Goal: Information Seeking & Learning: Learn about a topic

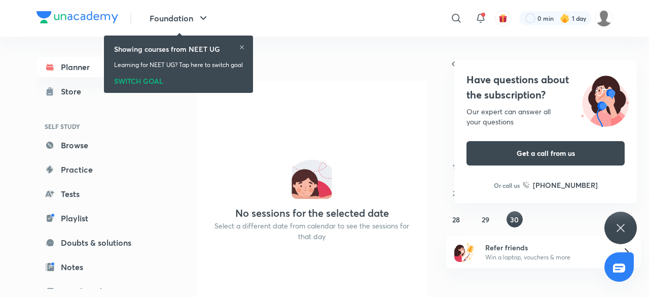
click at [244, 46] on icon at bounding box center [242, 47] width 6 height 6
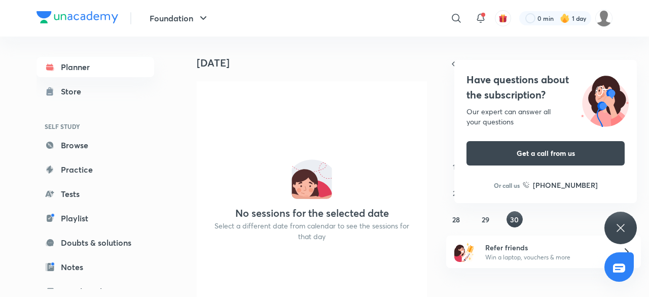
click at [611, 224] on div "Have questions about the subscription? Our expert can answer all your questions…" at bounding box center [620, 227] width 32 height 32
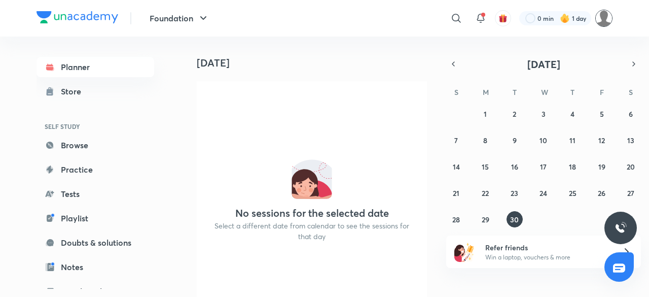
click at [603, 22] on img at bounding box center [603, 18] width 17 height 17
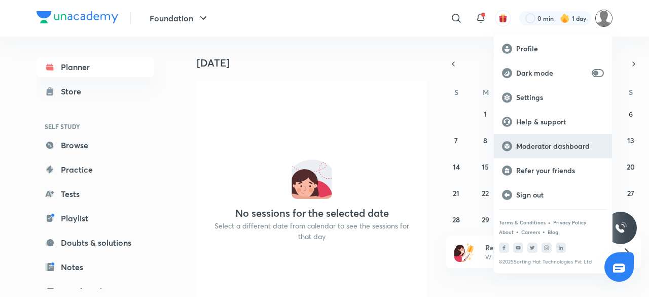
click at [551, 138] on div "Moderator dashboard" at bounding box center [553, 146] width 118 height 24
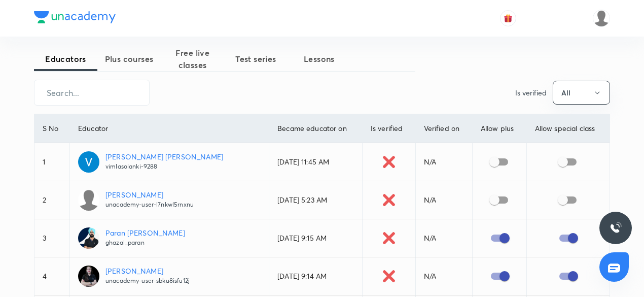
scroll to position [9, 0]
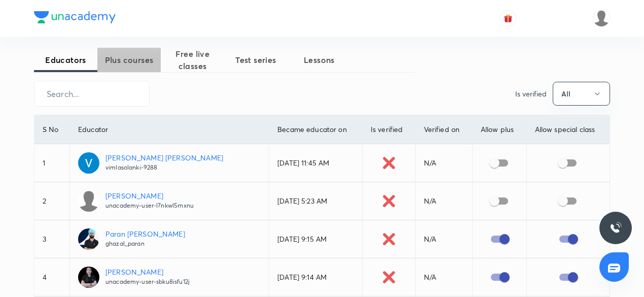
click at [135, 64] on span "Plus courses" at bounding box center [128, 60] width 63 height 12
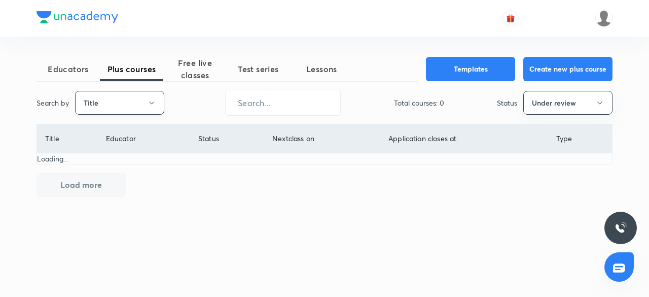
click at [152, 109] on button "Title" at bounding box center [119, 103] width 89 height 24
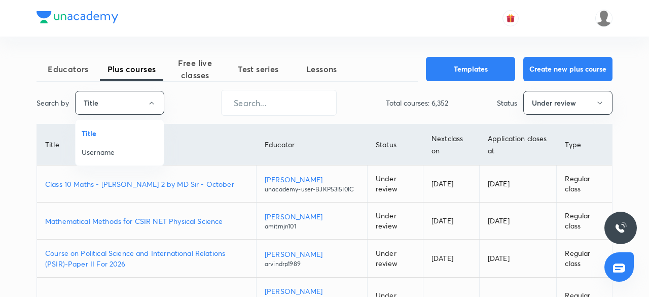
click at [206, 103] on div at bounding box center [324, 148] width 649 height 297
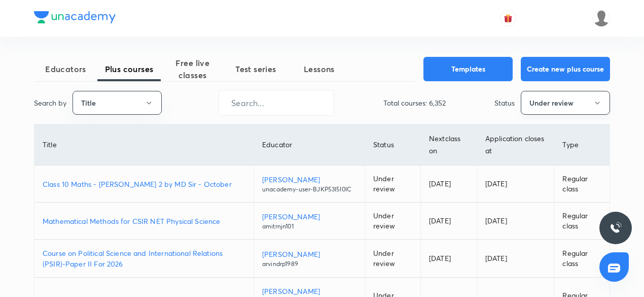
click at [564, 109] on button "Under review" at bounding box center [565, 103] width 89 height 24
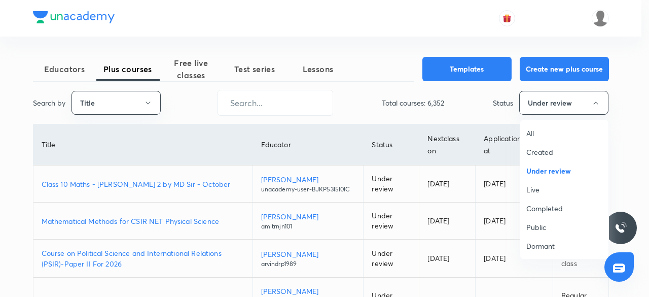
click at [391, 85] on div at bounding box center [324, 148] width 649 height 297
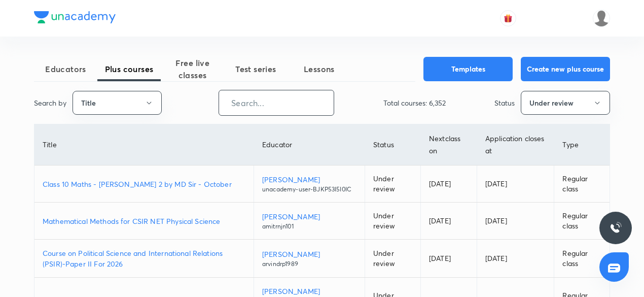
click at [282, 99] on input "text" at bounding box center [276, 103] width 115 height 26
click at [147, 101] on icon "button" at bounding box center [149, 103] width 8 height 8
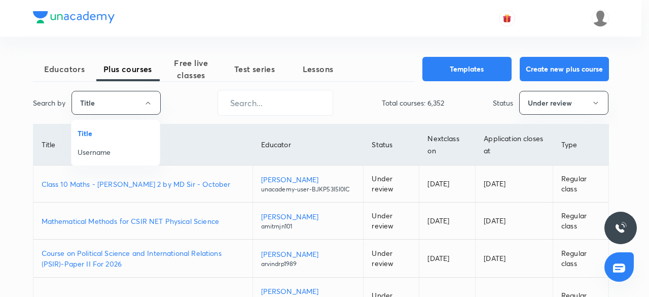
click at [180, 110] on div at bounding box center [324, 148] width 649 height 297
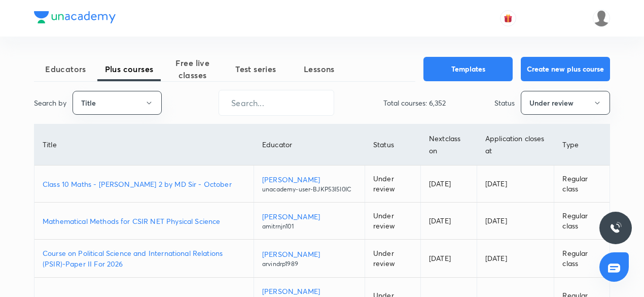
click at [156, 187] on p "Class 10 Maths - Nischay Term 2 by MD Sir - October" at bounding box center [144, 183] width 203 height 11
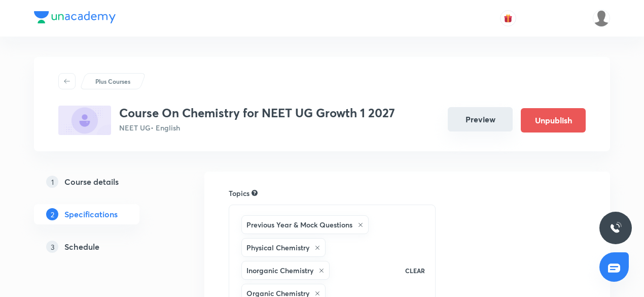
click at [486, 119] on button "Preview" at bounding box center [480, 119] width 65 height 24
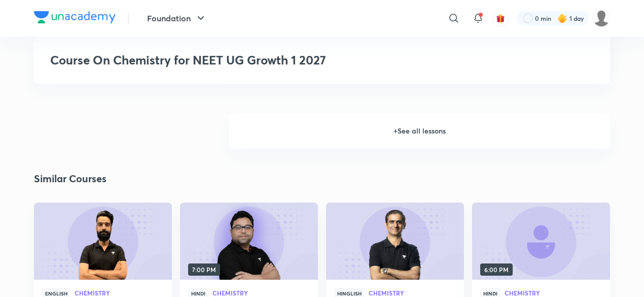
scroll to position [800, 0]
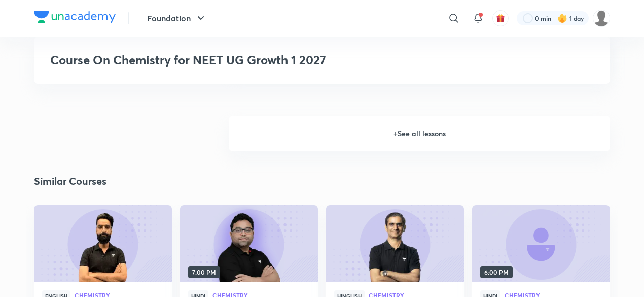
click at [401, 141] on h6 "+ See all lessons" at bounding box center [419, 133] width 381 height 35
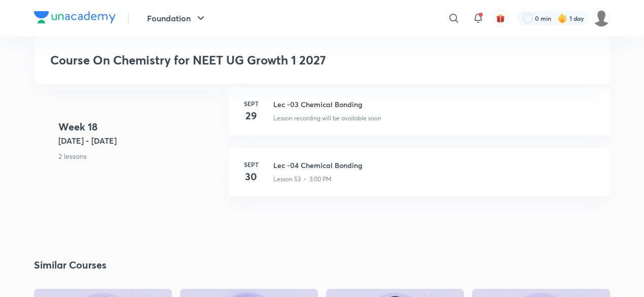
scroll to position [4273, 0]
click at [322, 171] on h3 "Lec -04 Chemical Bonding" at bounding box center [435, 165] width 325 height 11
click at [318, 169] on h3 "Lec -04 Chemical Bonding" at bounding box center [435, 165] width 325 height 11
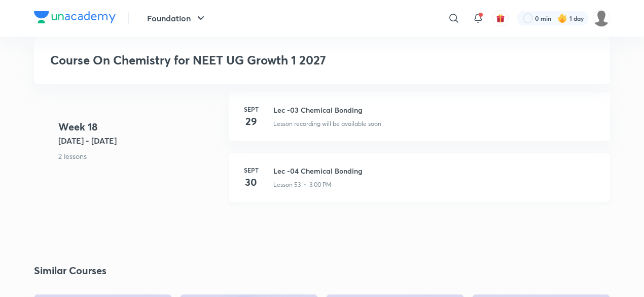
scroll to position [4275, 0]
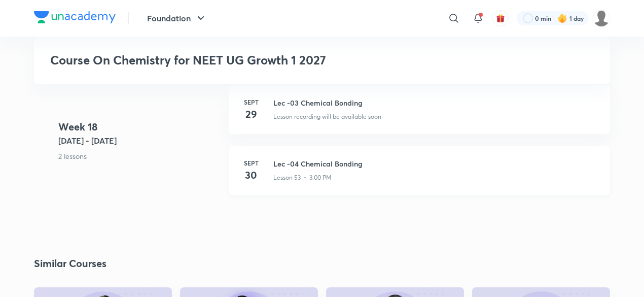
click at [306, 167] on h3 "Lec -04 Chemical Bonding" at bounding box center [435, 163] width 325 height 11
click at [322, 177] on div "Lesson 53 • 3:00 PM" at bounding box center [435, 175] width 325 height 13
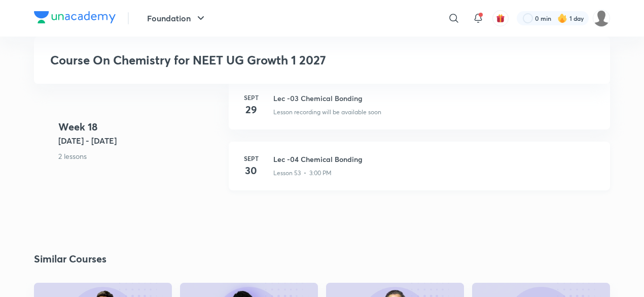
click at [315, 158] on div "Sept 30 Lec -04 Chemical Bonding Lesson 53 • 3:00 PM" at bounding box center [419, 165] width 381 height 49
click at [315, 162] on h3 "Lec -04 Chemical Bonding" at bounding box center [435, 159] width 325 height 11
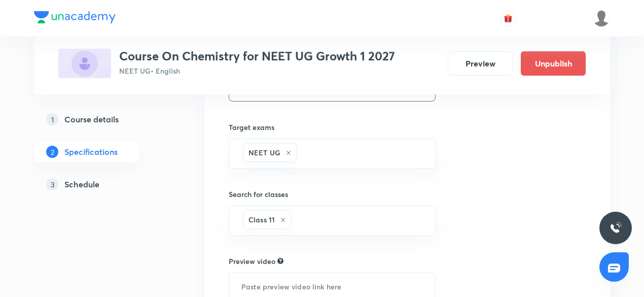
scroll to position [443, 0]
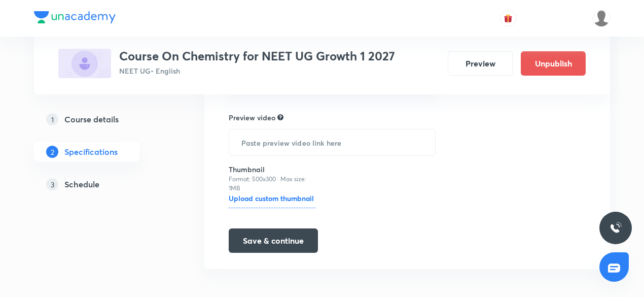
click at [78, 185] on h5 "Schedule" at bounding box center [81, 184] width 35 height 12
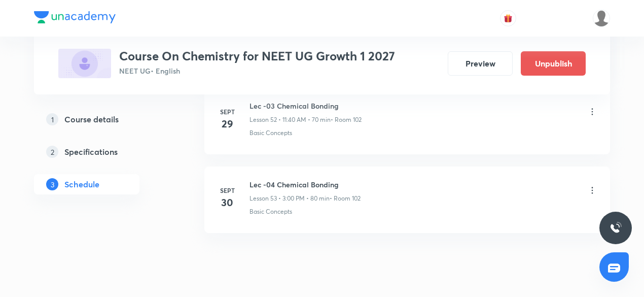
scroll to position [4662, 0]
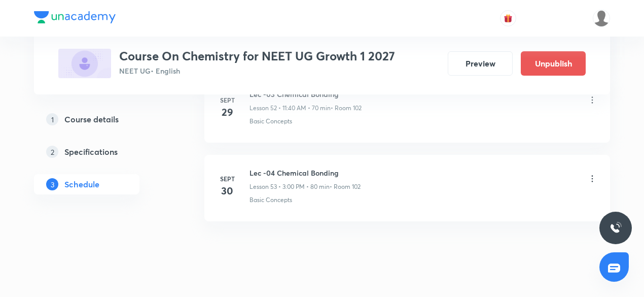
click at [590, 173] on icon at bounding box center [592, 178] width 10 height 10
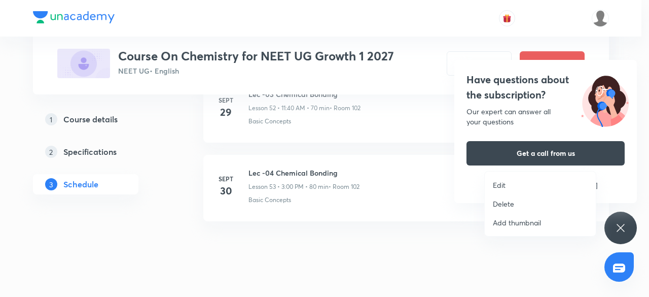
click at [427, 218] on div at bounding box center [324, 148] width 649 height 297
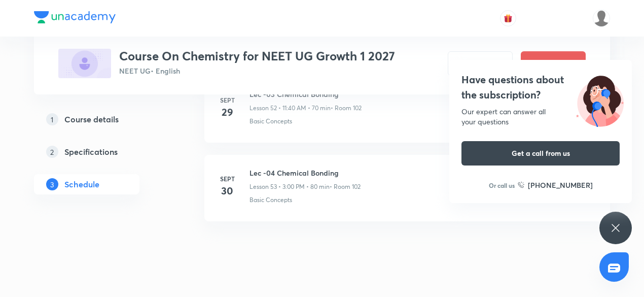
click at [623, 225] on div "Have questions about the subscription? Our expert can answer all your questions…" at bounding box center [615, 227] width 32 height 32
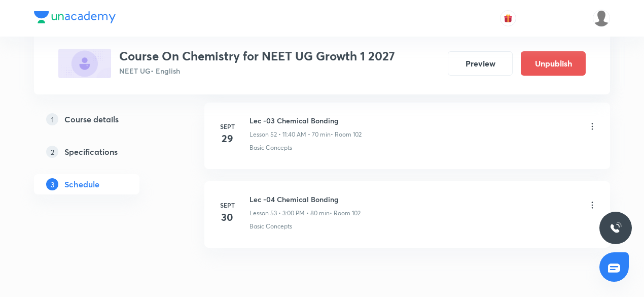
scroll to position [4647, 0]
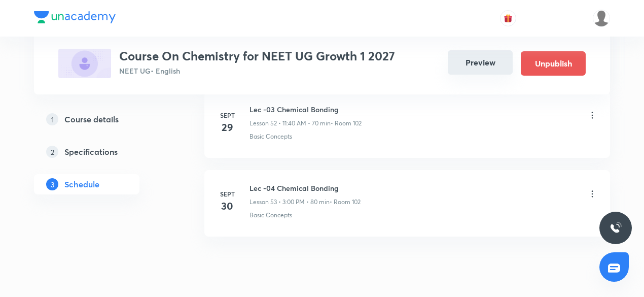
click at [476, 68] on button "Preview" at bounding box center [480, 62] width 65 height 24
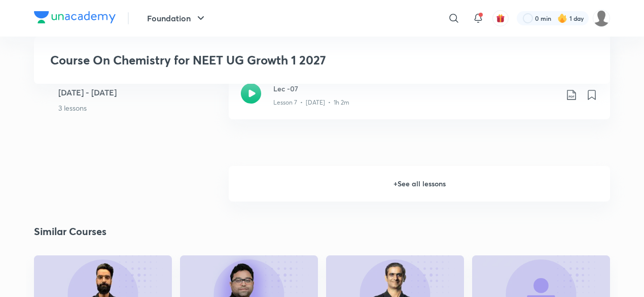
scroll to position [751, 0]
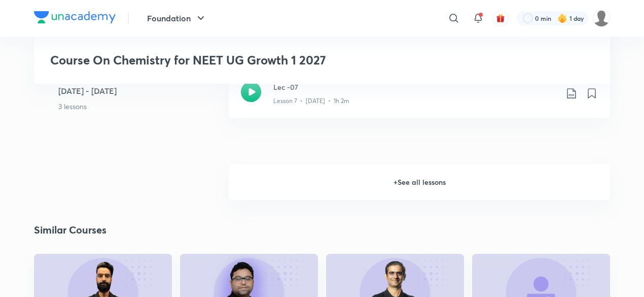
click at [413, 193] on h6 "+ See all lessons" at bounding box center [419, 181] width 381 height 35
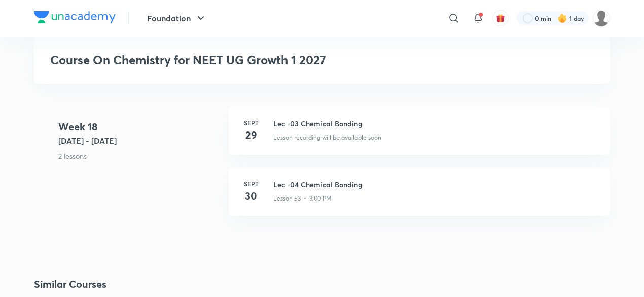
scroll to position [4252, 0]
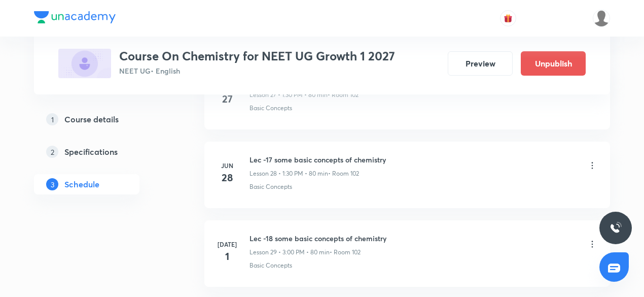
scroll to position [2711, 0]
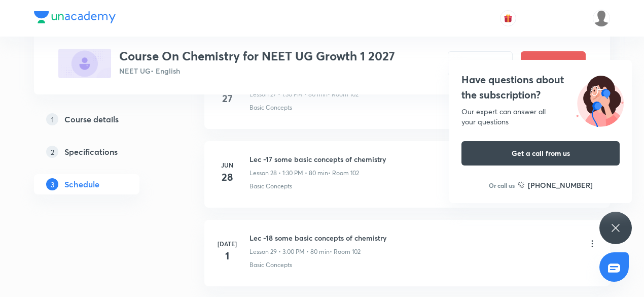
click at [622, 229] on div "Have questions about the subscription? Our expert can answer all your questions…" at bounding box center [615, 227] width 32 height 32
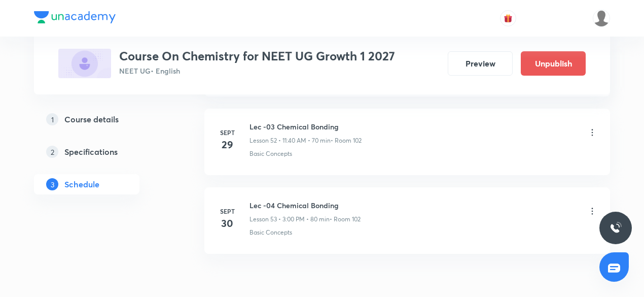
scroll to position [4629, 0]
click at [590, 207] on icon at bounding box center [592, 212] width 10 height 10
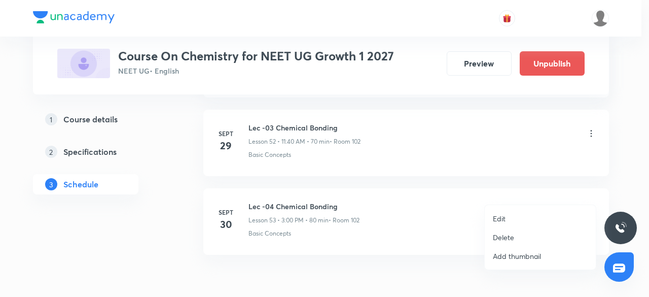
click at [206, 244] on div at bounding box center [324, 148] width 649 height 297
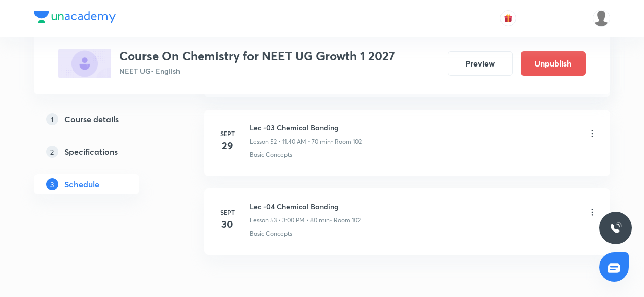
drag, startPoint x: 289, startPoint y: 187, endPoint x: 134, endPoint y: 213, distance: 157.4
click at [471, 61] on button "Preview" at bounding box center [480, 62] width 65 height 24
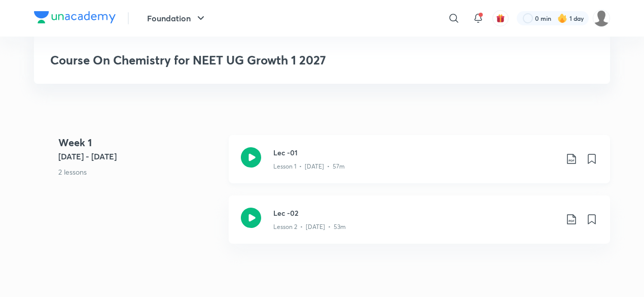
scroll to position [215, 0]
click at [289, 157] on h3 "Lec -01" at bounding box center [415, 152] width 284 height 11
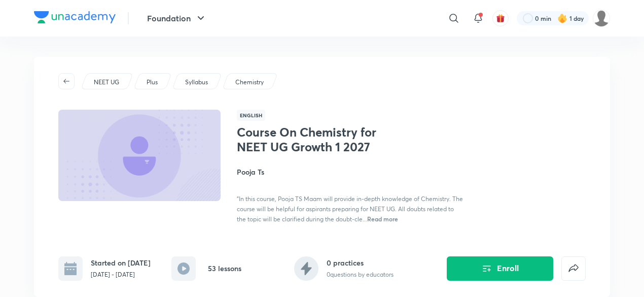
click at [380, 220] on span "Read more" at bounding box center [382, 218] width 31 height 8
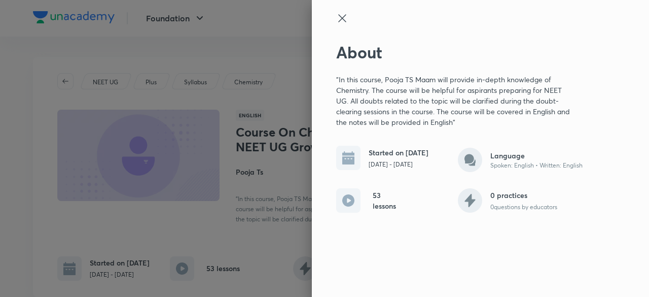
click at [346, 16] on icon at bounding box center [342, 18] width 12 height 12
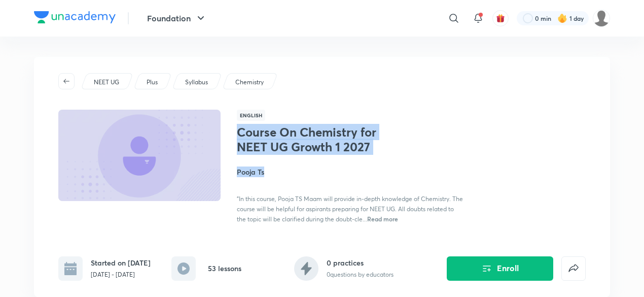
drag, startPoint x: 239, startPoint y: 132, endPoint x: 380, endPoint y: 162, distance: 144.0
click at [380, 162] on div "Course On Chemistry for NEET UG Growth 1 2027 Pooja Ts "In this course, Pooja T…" at bounding box center [350, 174] width 227 height 99
drag, startPoint x: 273, startPoint y: 167, endPoint x: 239, endPoint y: 128, distance: 51.8
click at [239, 128] on div "Course On Chemistry for NEET UG Growth 1 2027 Pooja Ts "In this course, Pooja T…" at bounding box center [350, 174] width 227 height 99
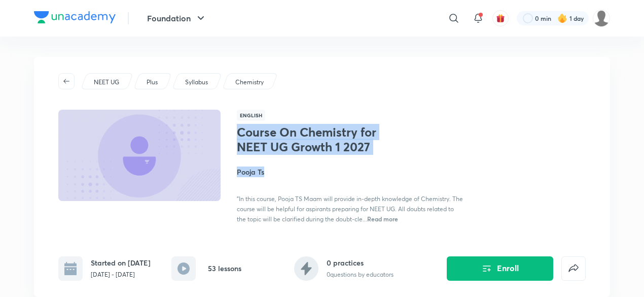
click at [239, 128] on h1 "Course On Chemistry for NEET UG Growth 1 2027" at bounding box center [320, 139] width 166 height 29
drag, startPoint x: 239, startPoint y: 128, endPoint x: 374, endPoint y: 145, distance: 136.4
click at [374, 145] on h1 "Course On Chemistry for NEET UG Growth 1 2027" at bounding box center [320, 139] width 166 height 29
drag, startPoint x: 240, startPoint y: 132, endPoint x: 392, endPoint y: 155, distance: 153.7
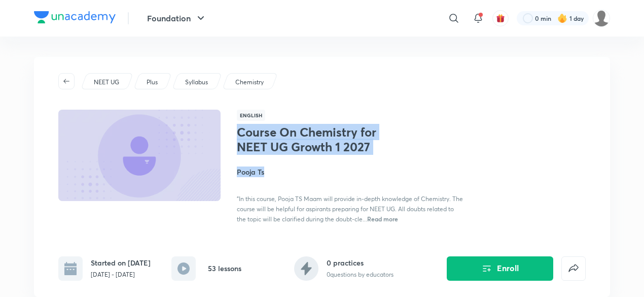
click at [392, 155] on div "Course On Chemistry for NEET UG Growth 1 2027 Pooja Ts "In this course, Pooja T…" at bounding box center [350, 174] width 227 height 99
